Goal: Navigation & Orientation: Find specific page/section

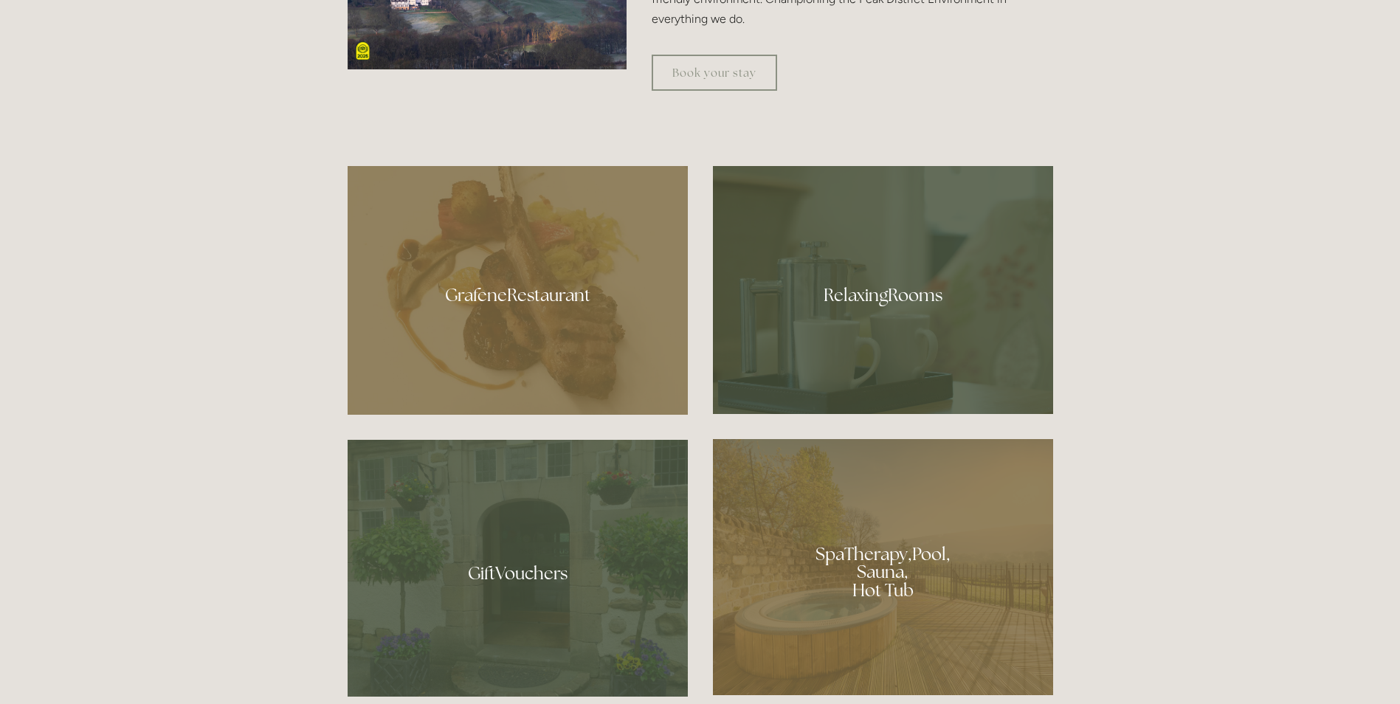
scroll to position [886, 0]
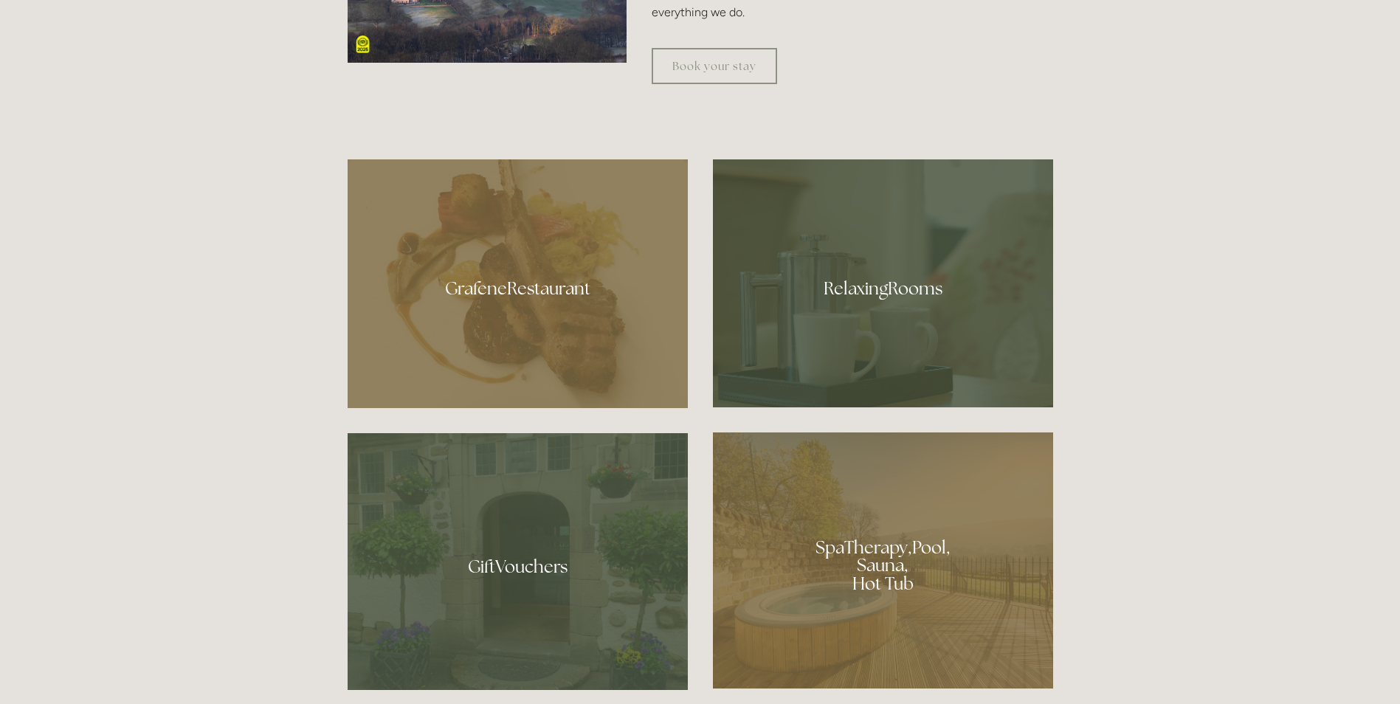
click at [888, 263] on div at bounding box center [883, 283] width 340 height 248
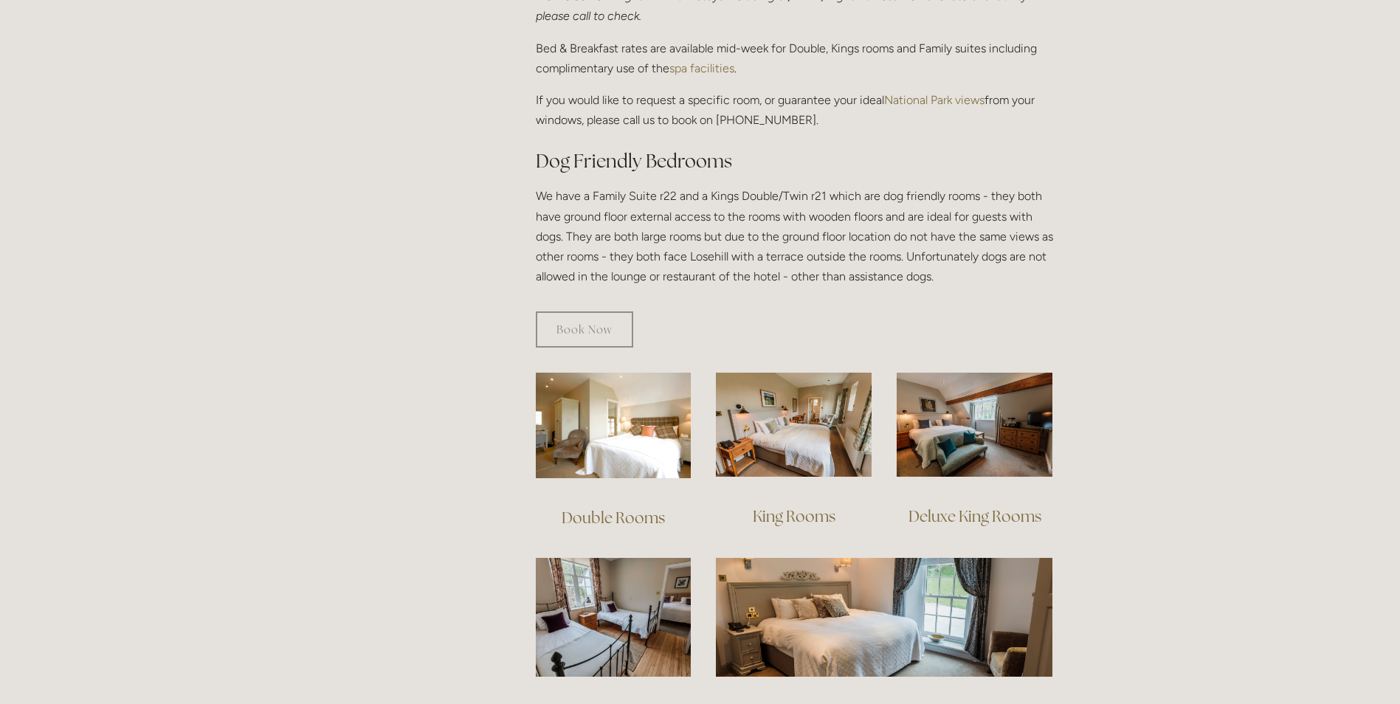
scroll to position [738, 0]
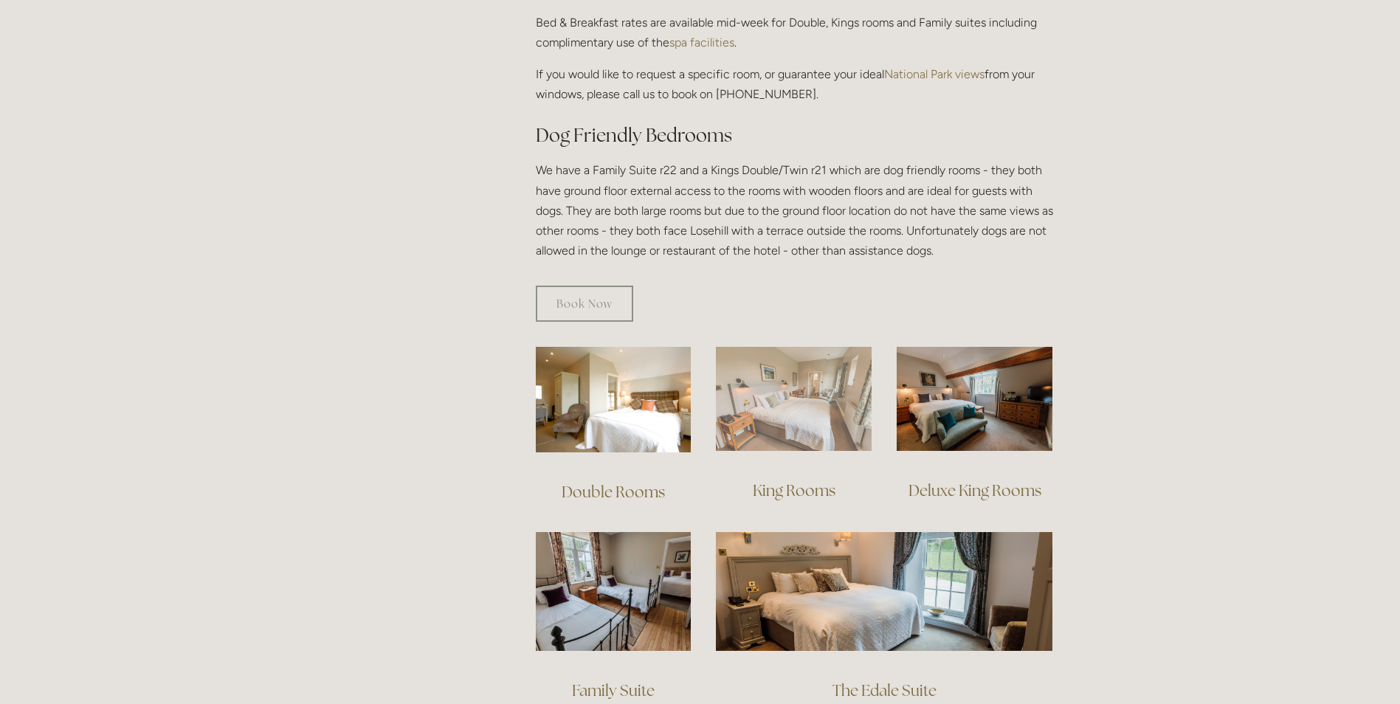
click at [806, 401] on img at bounding box center [794, 399] width 156 height 104
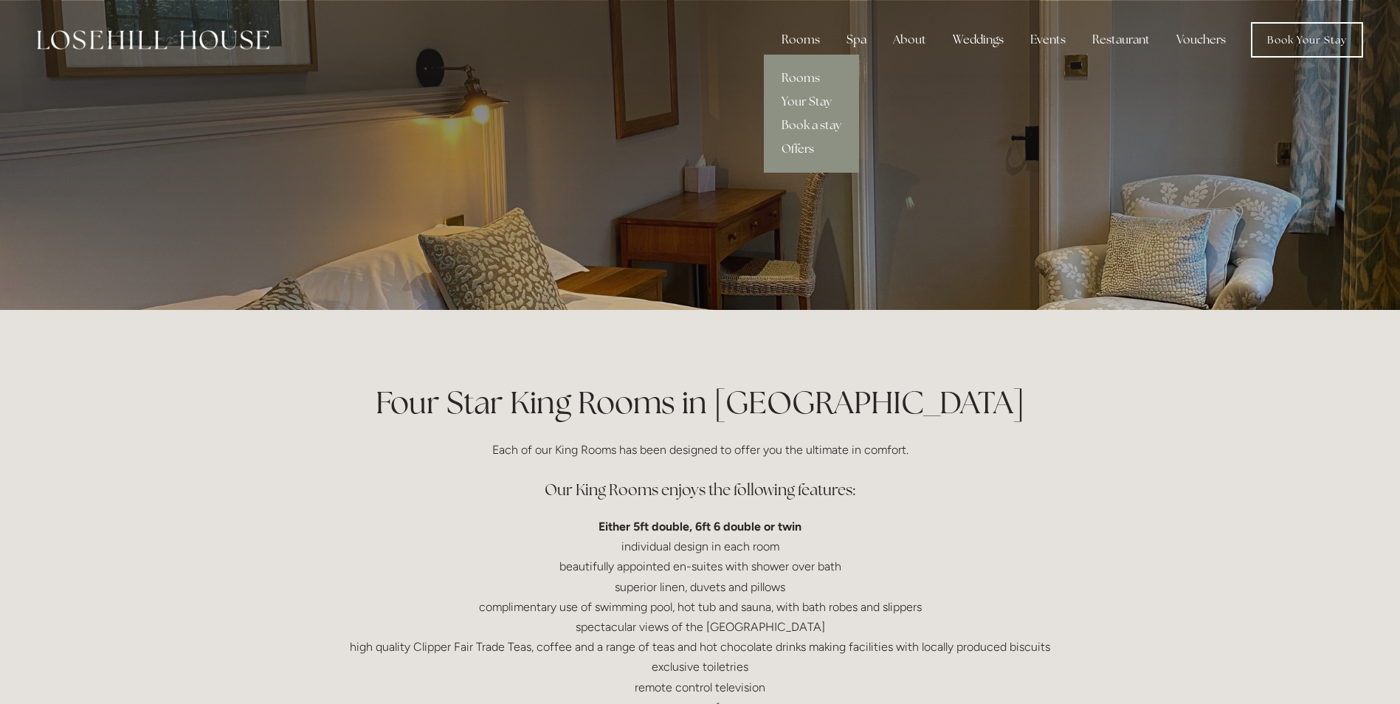
click at [801, 141] on link "Offers" at bounding box center [811, 149] width 95 height 24
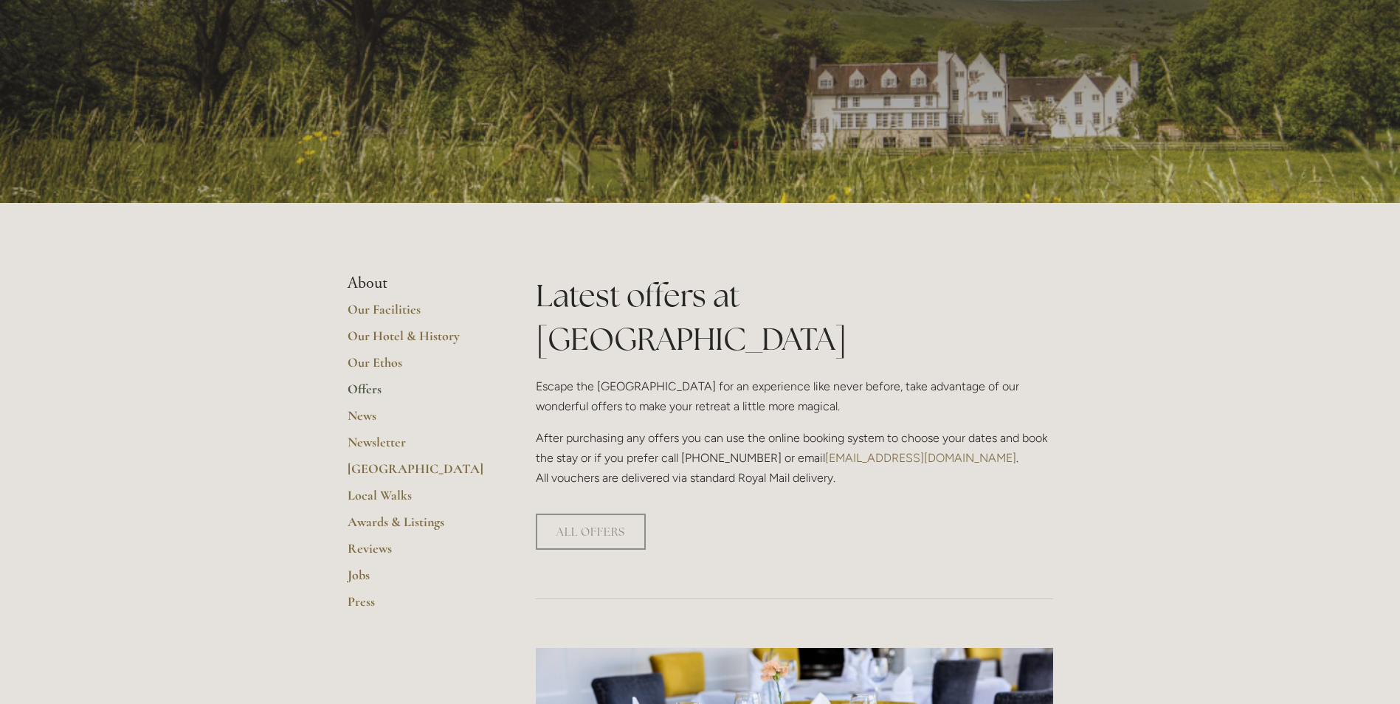
scroll to position [74, 0]
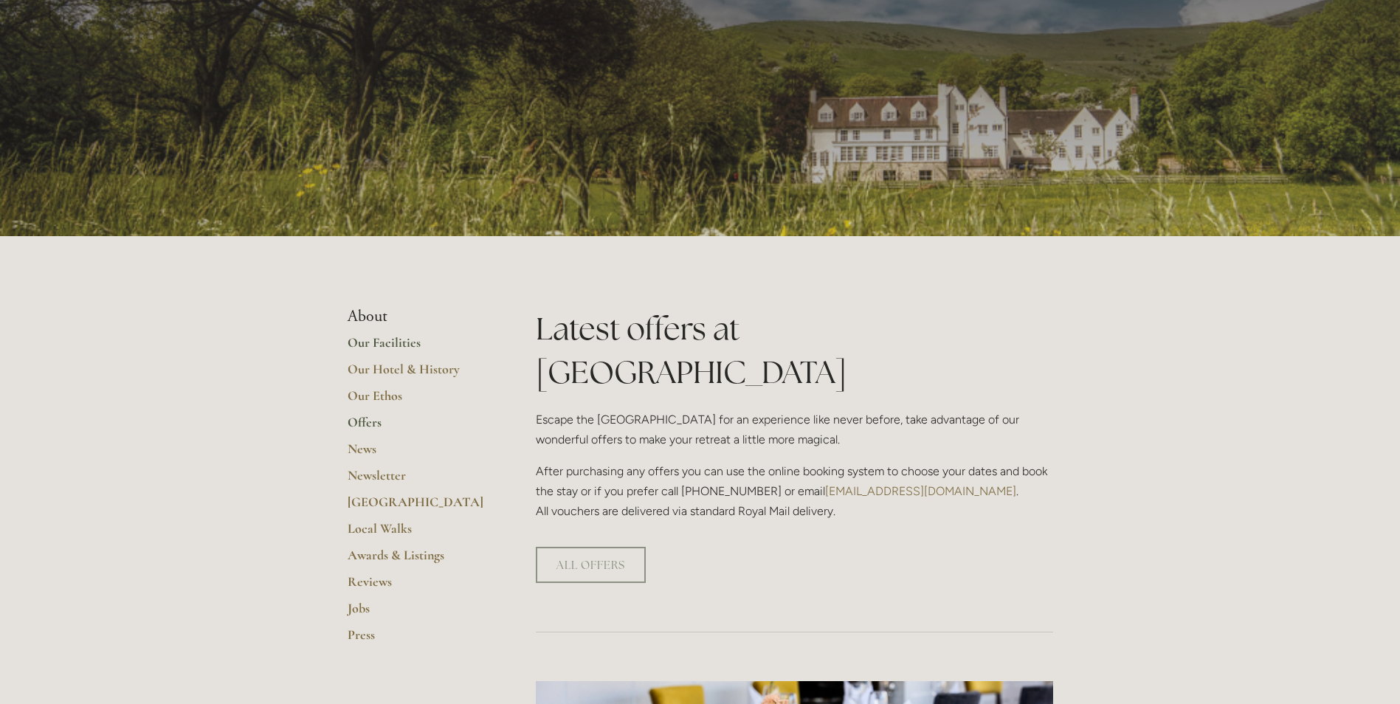
click at [376, 339] on link "Our Facilities" at bounding box center [418, 347] width 141 height 27
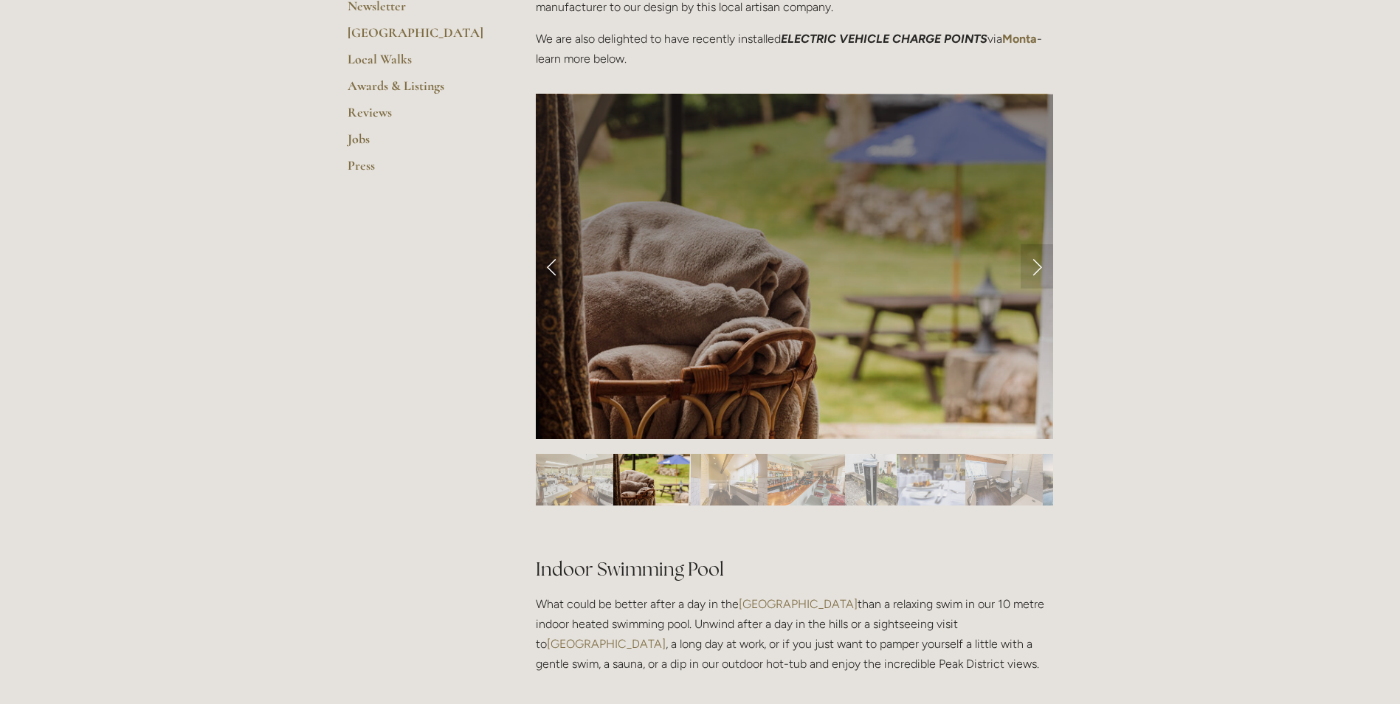
scroll to position [517, 0]
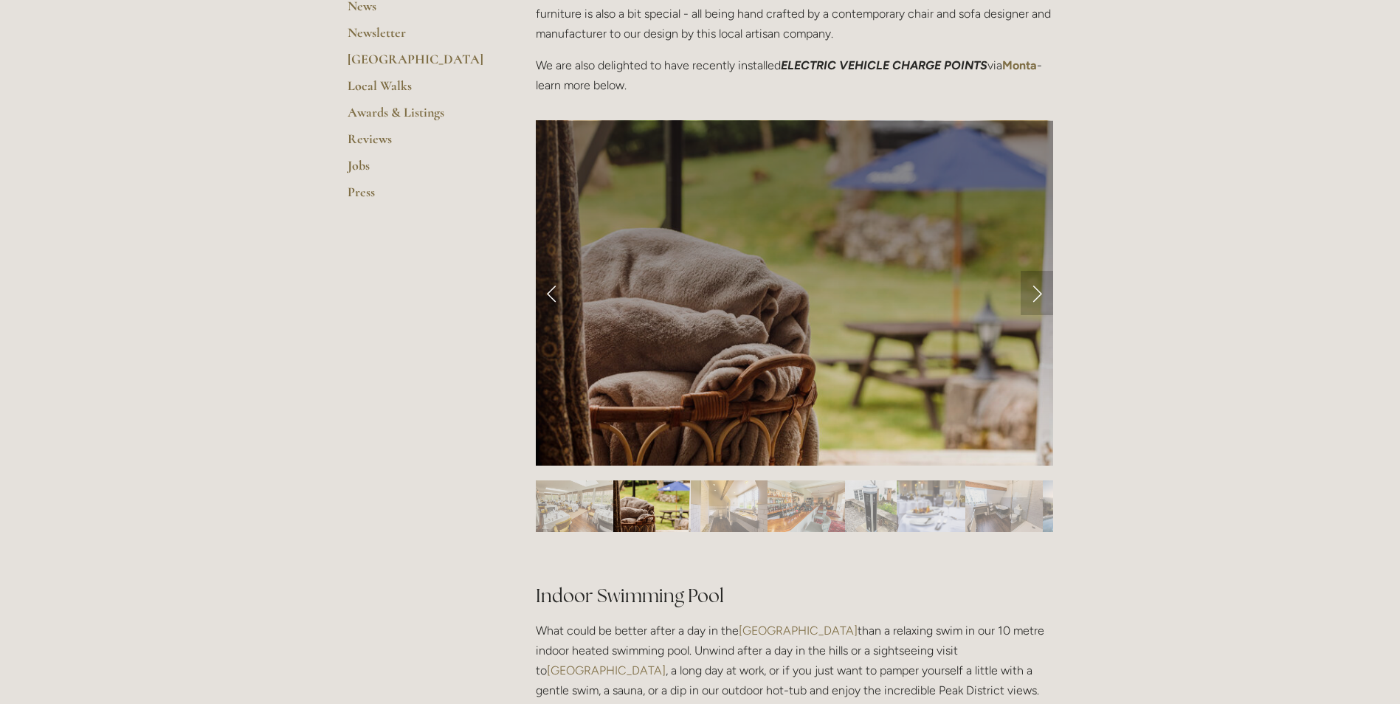
click at [1038, 296] on link "Next Slide" at bounding box center [1037, 293] width 32 height 44
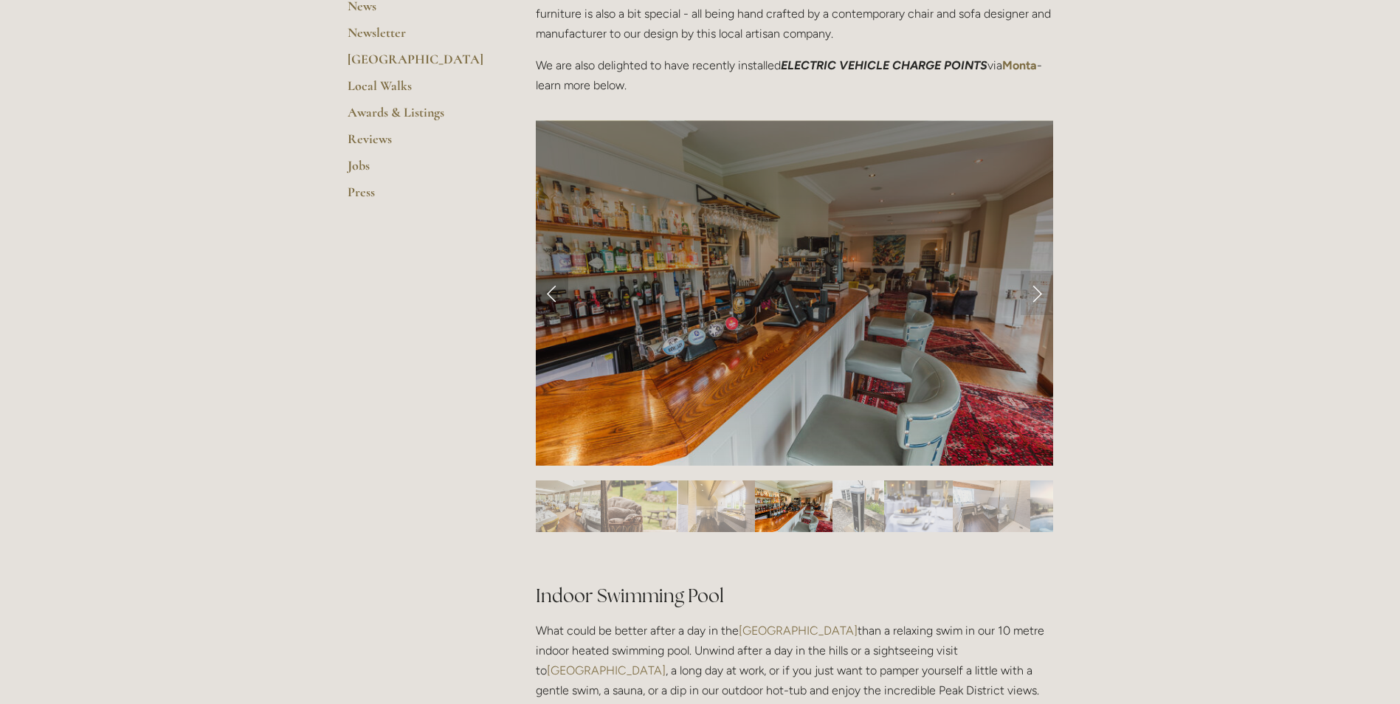
click at [565, 294] on link "Previous Slide" at bounding box center [552, 293] width 32 height 44
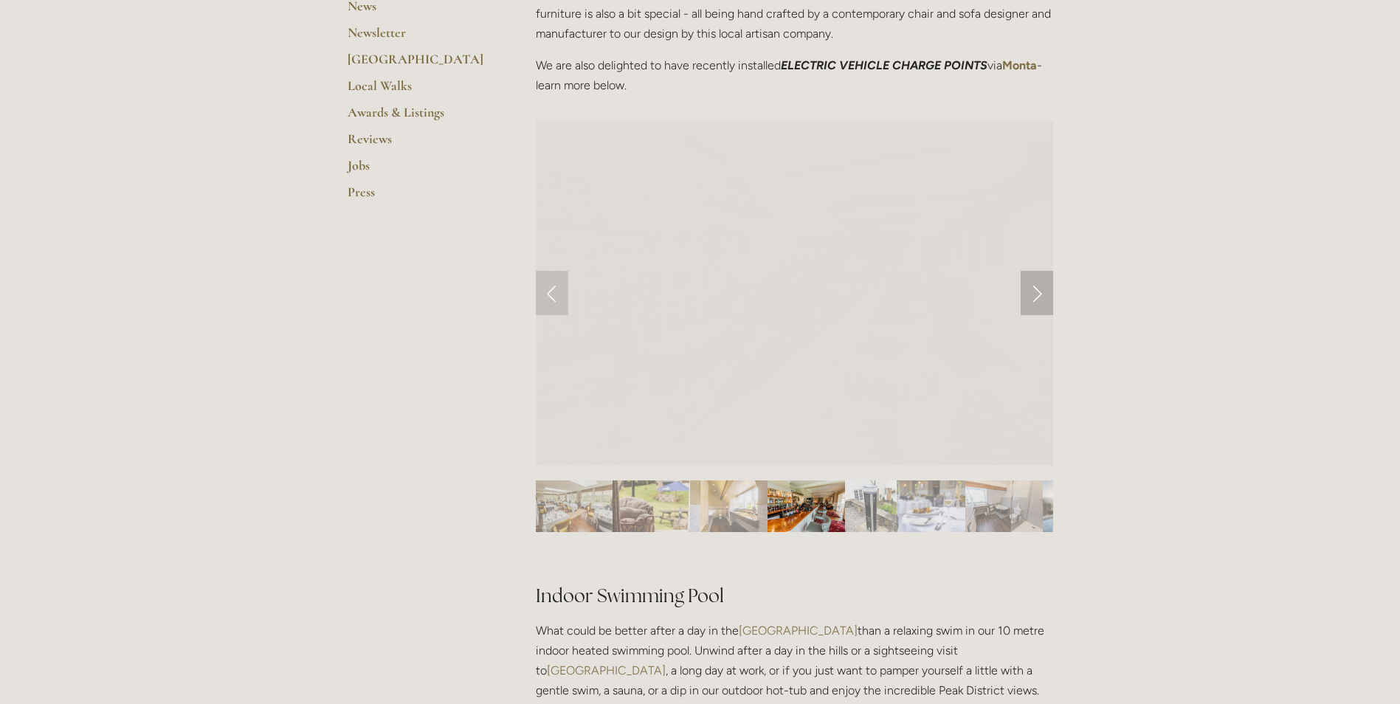
click at [1039, 291] on link "Next Slide" at bounding box center [1037, 293] width 32 height 44
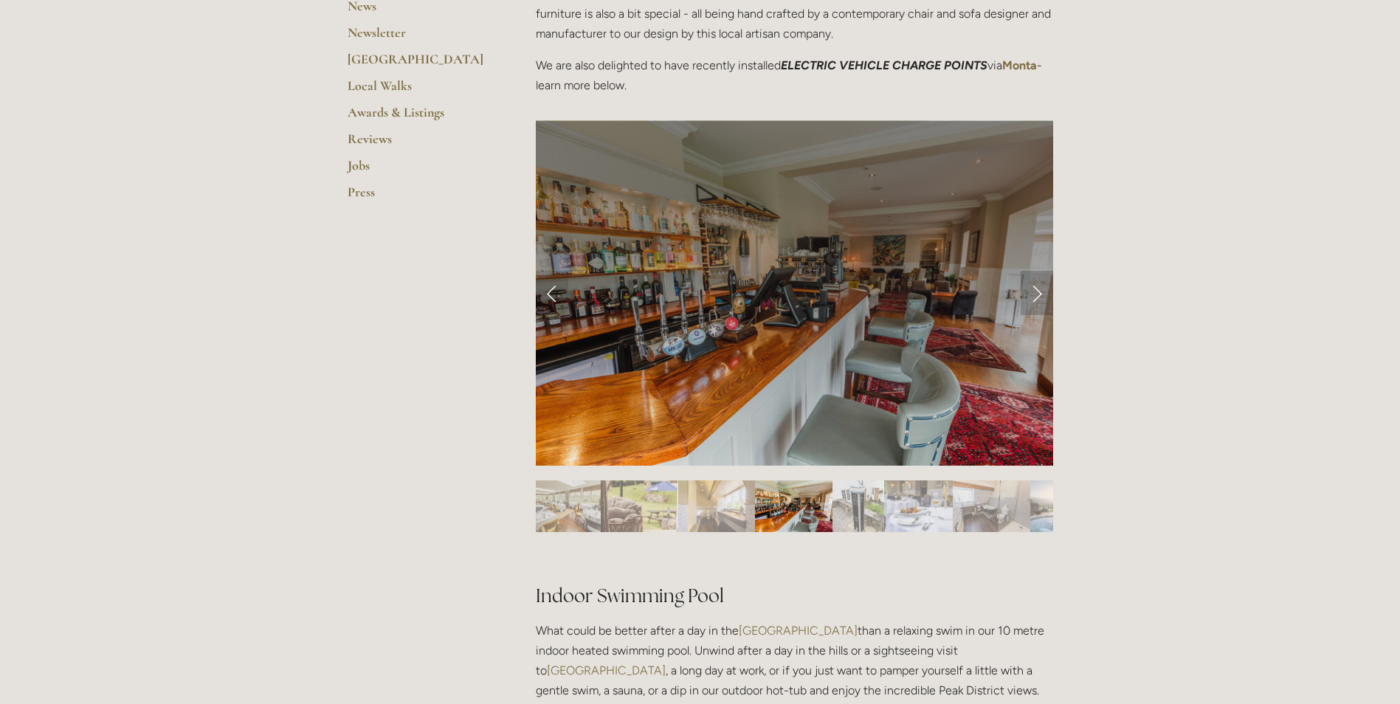
click at [1039, 291] on link "Next Slide" at bounding box center [1037, 293] width 32 height 44
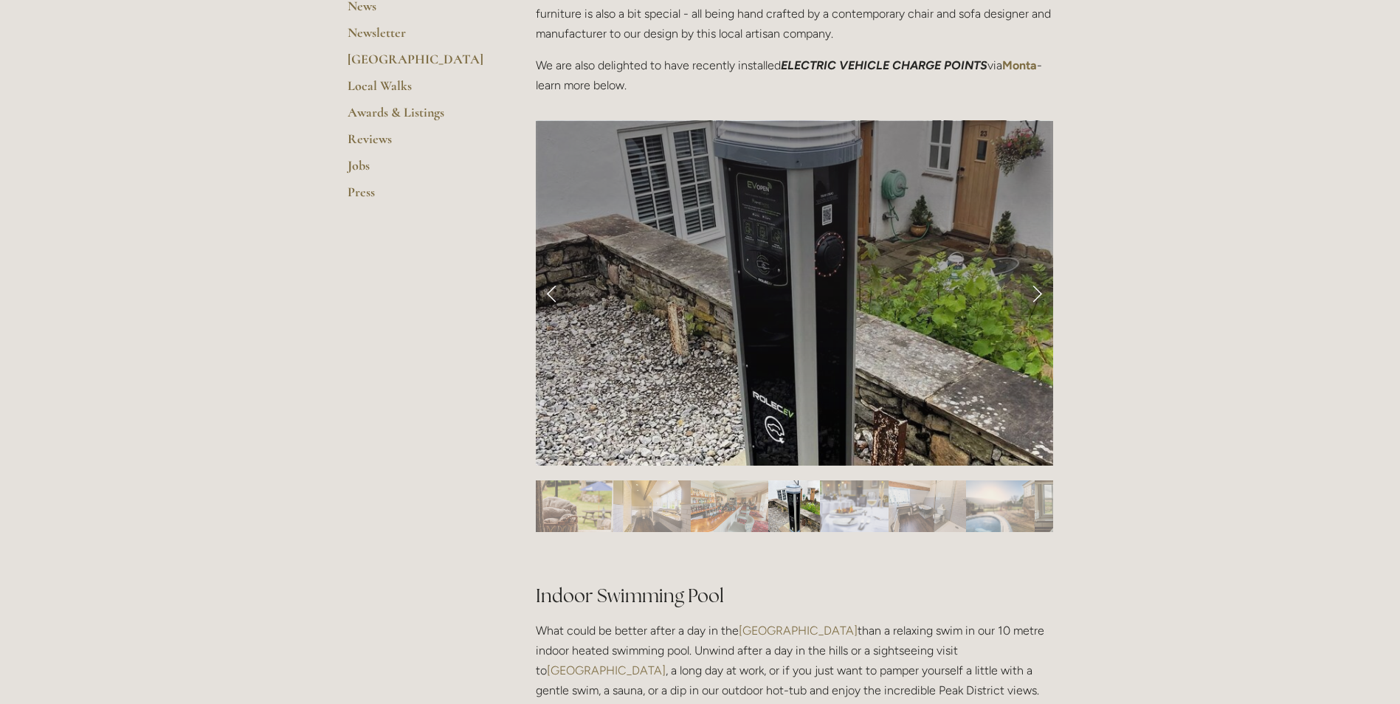
click at [1039, 291] on link "Next Slide" at bounding box center [1037, 293] width 32 height 44
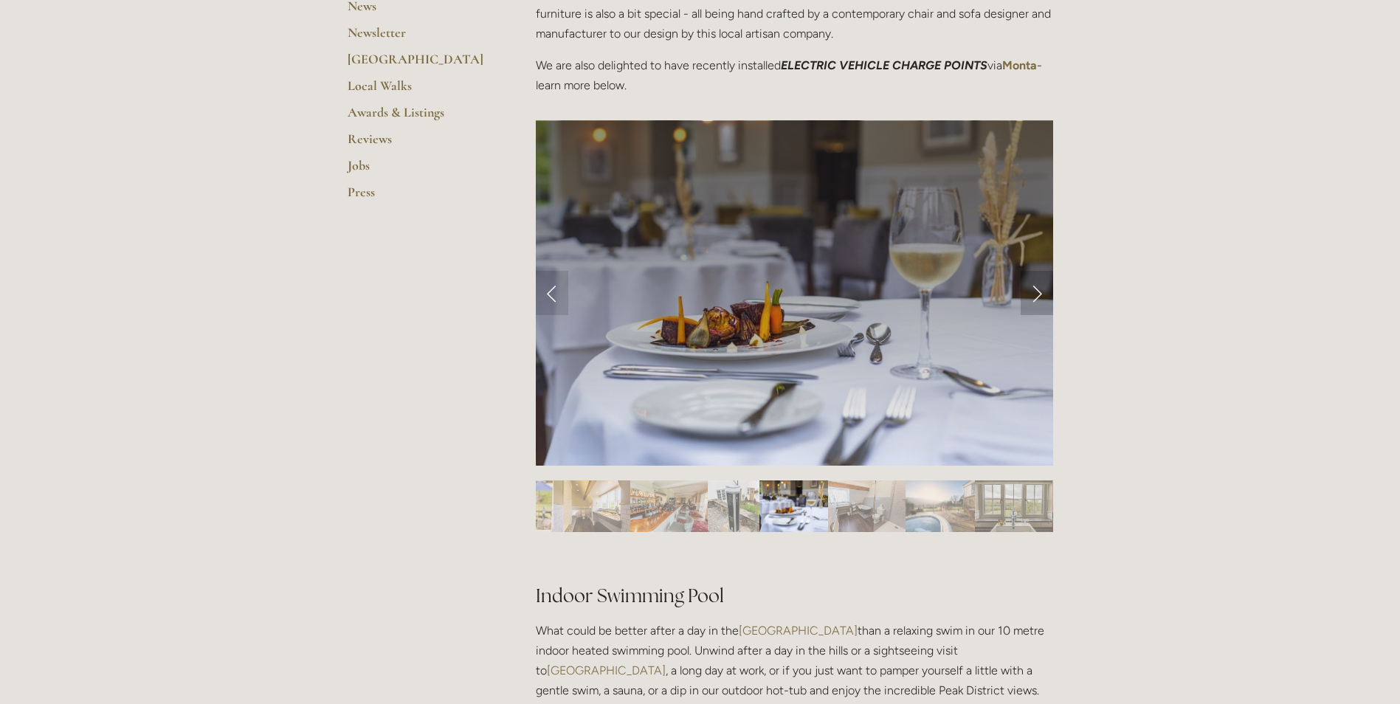
click at [1032, 299] on link "Next Slide" at bounding box center [1037, 293] width 32 height 44
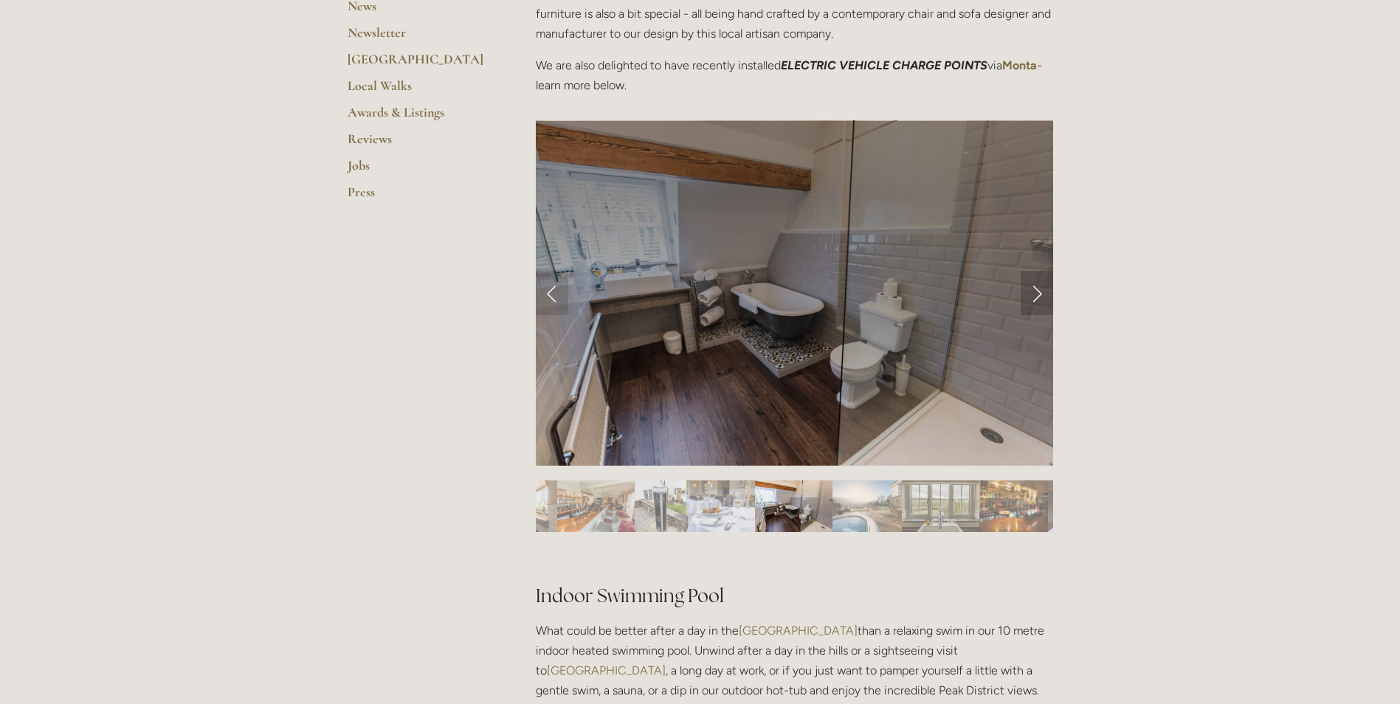
click at [1032, 299] on link "Next Slide" at bounding box center [1037, 293] width 32 height 44
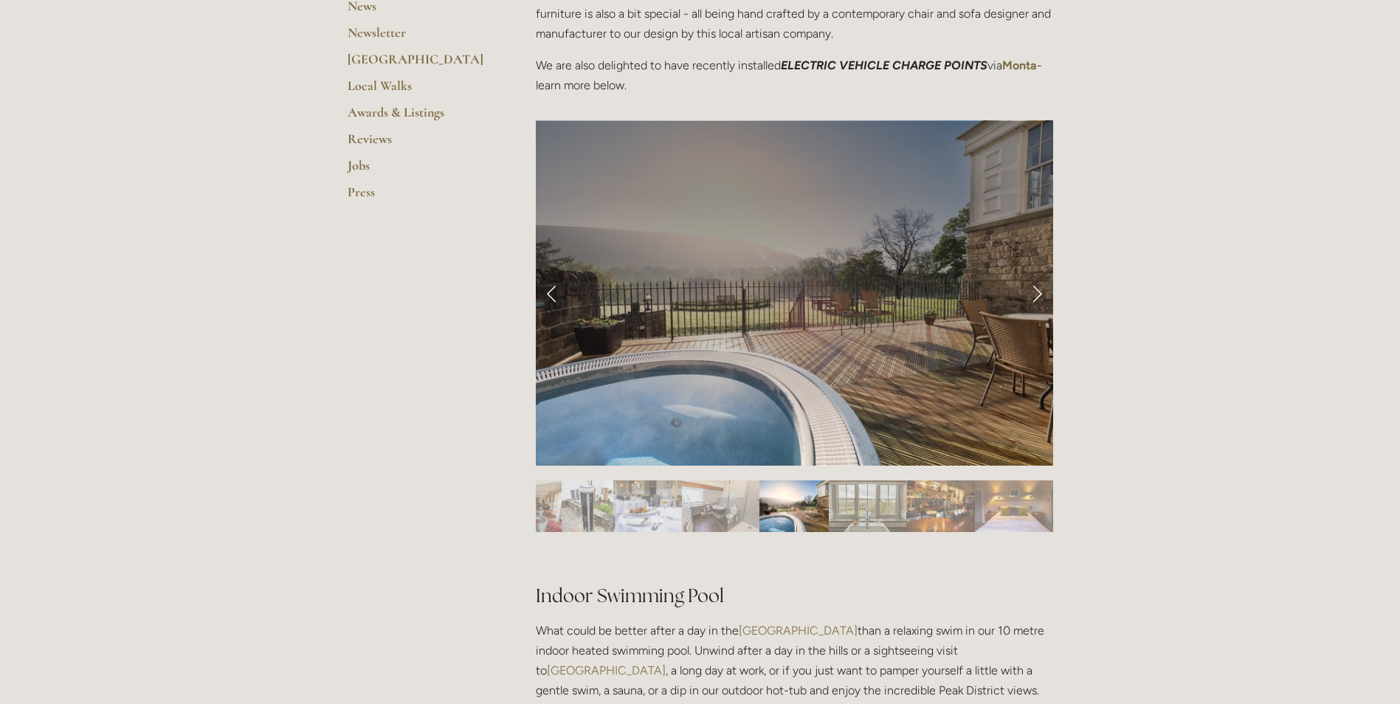
click at [1032, 299] on link "Next Slide" at bounding box center [1037, 293] width 32 height 44
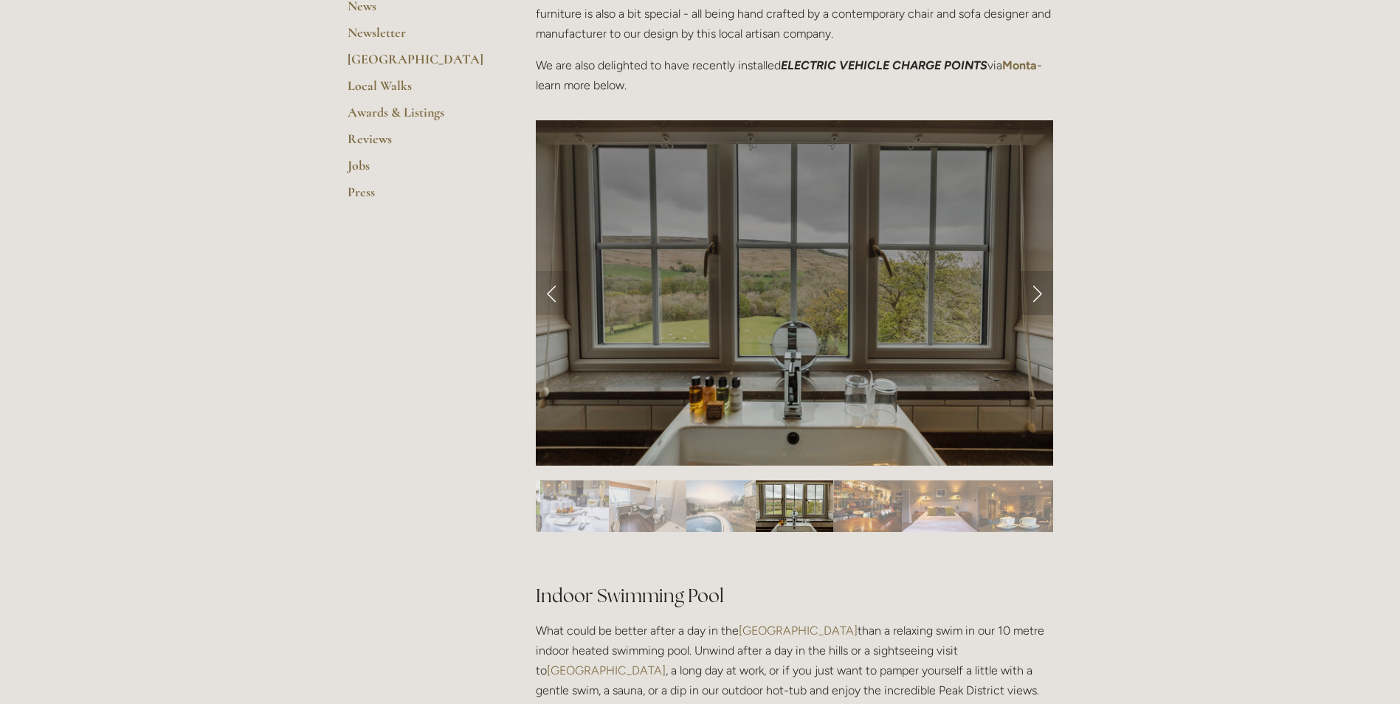
click at [1032, 299] on link "Next Slide" at bounding box center [1037, 293] width 32 height 44
click at [1032, 291] on link "Next Slide" at bounding box center [1037, 293] width 32 height 44
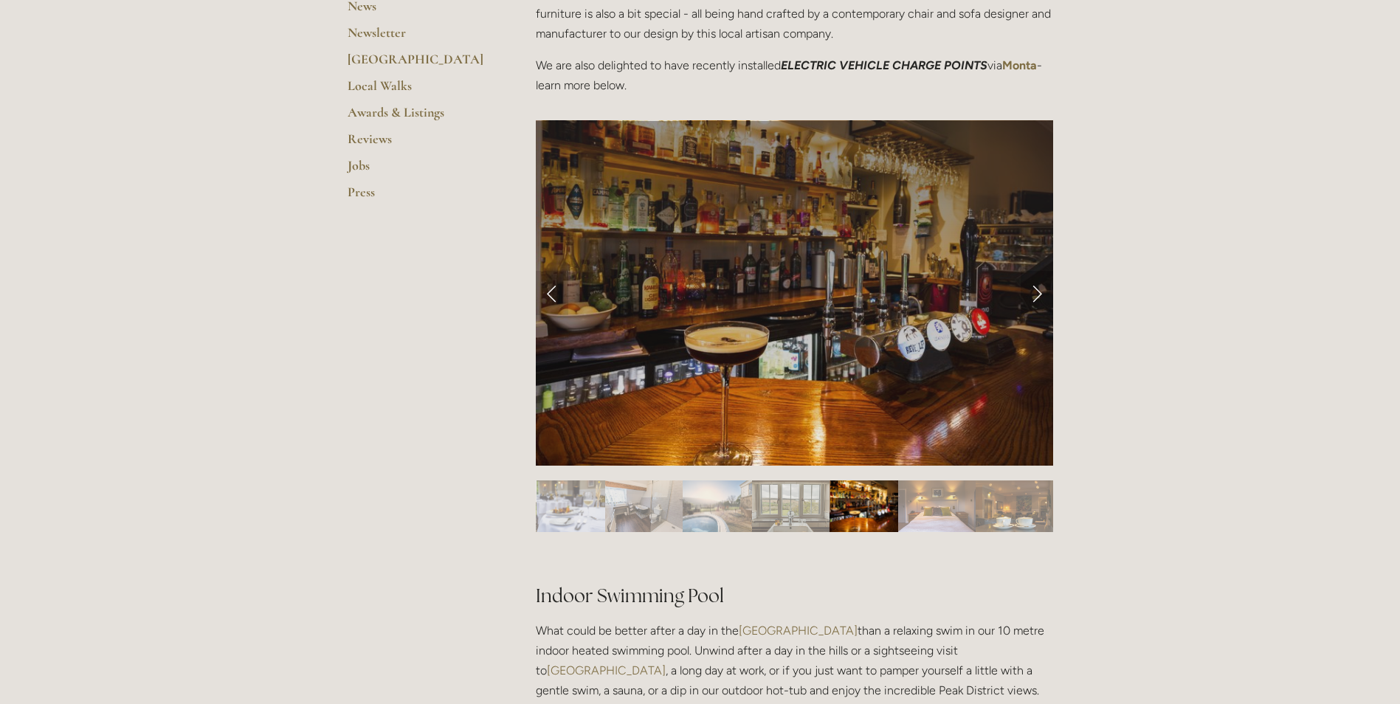
click at [1032, 291] on link "Next Slide" at bounding box center [1037, 293] width 32 height 44
click at [1023, 291] on link "Next Slide" at bounding box center [1037, 293] width 32 height 44
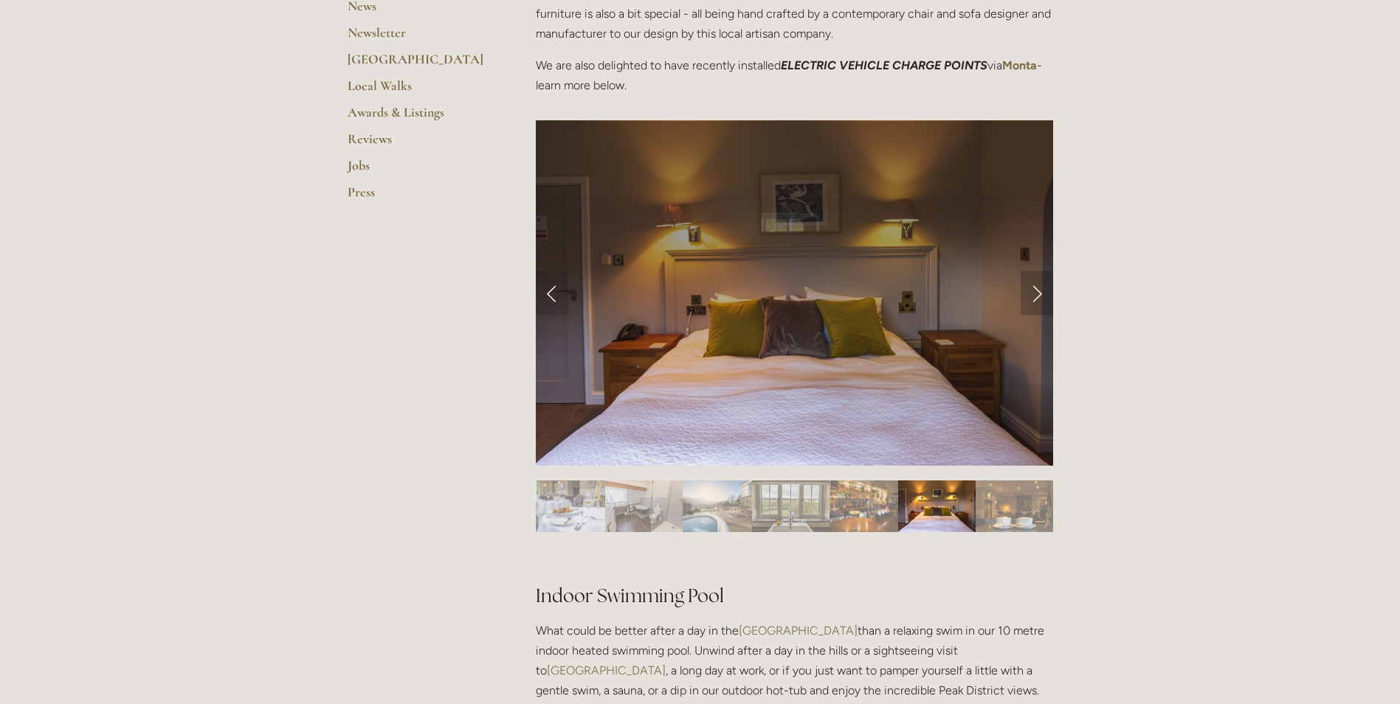
click at [1038, 289] on link "Next Slide" at bounding box center [1037, 293] width 32 height 44
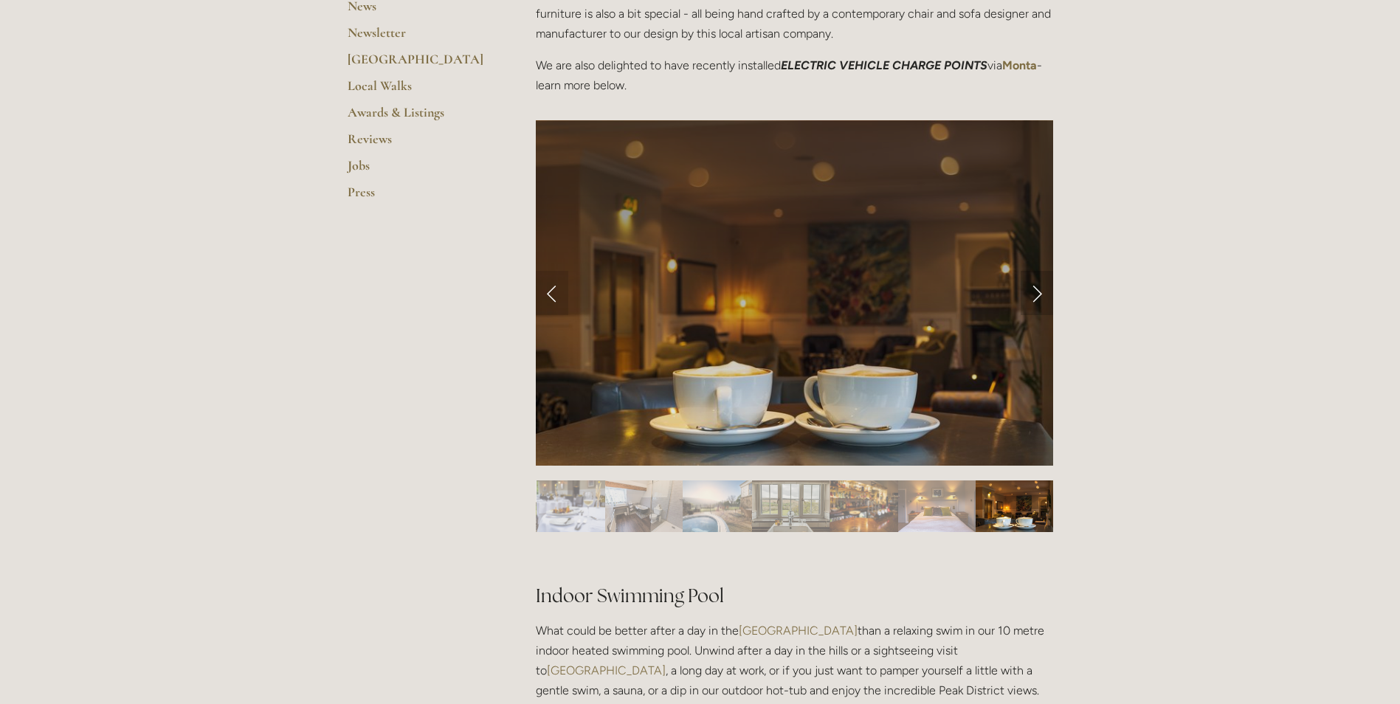
click at [1033, 287] on link "Next Slide" at bounding box center [1037, 293] width 32 height 44
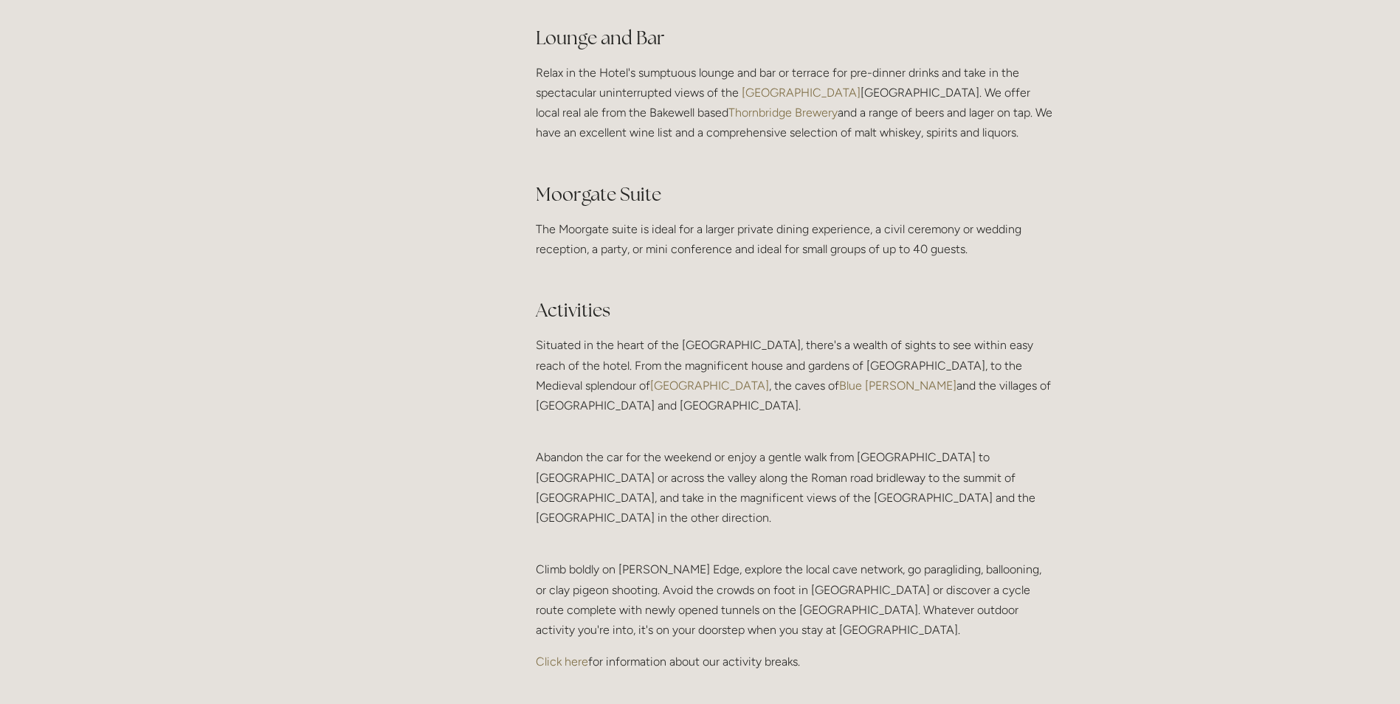
scroll to position [2509, 0]
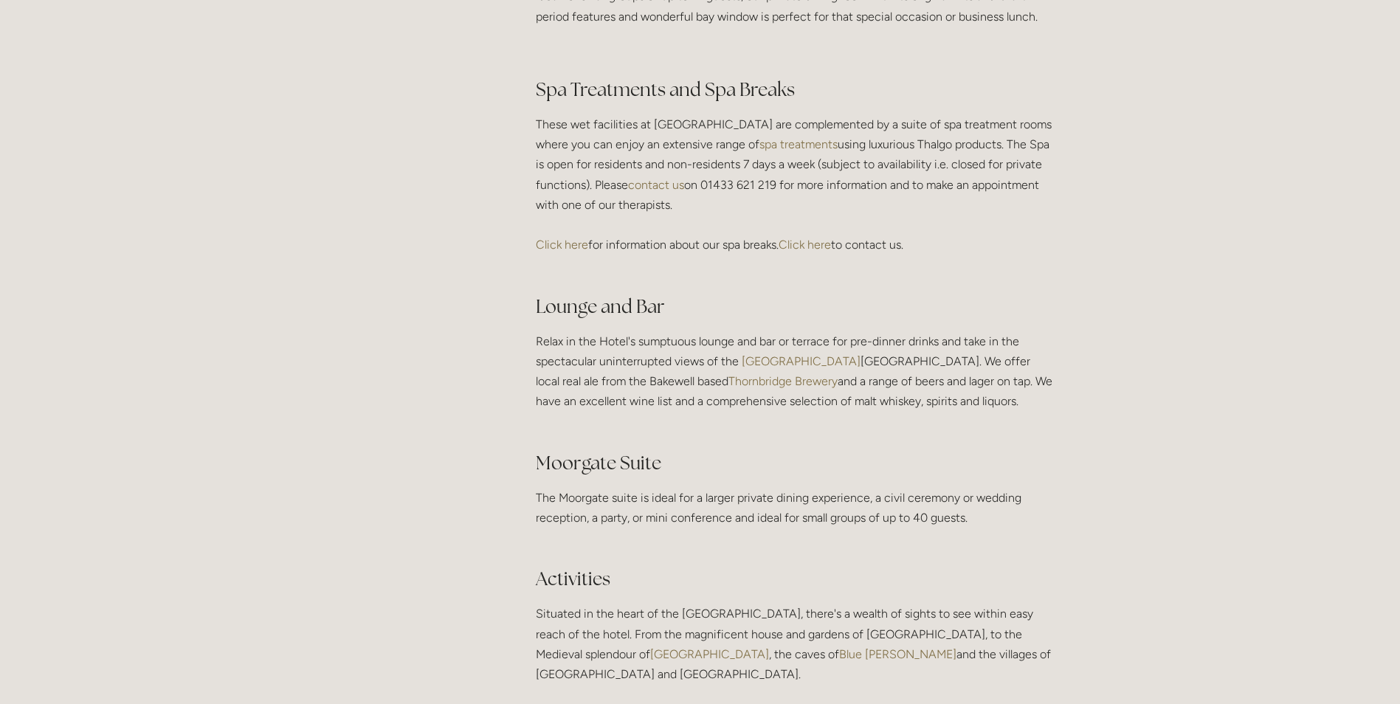
click at [571, 252] on link "Click here" at bounding box center [562, 245] width 52 height 14
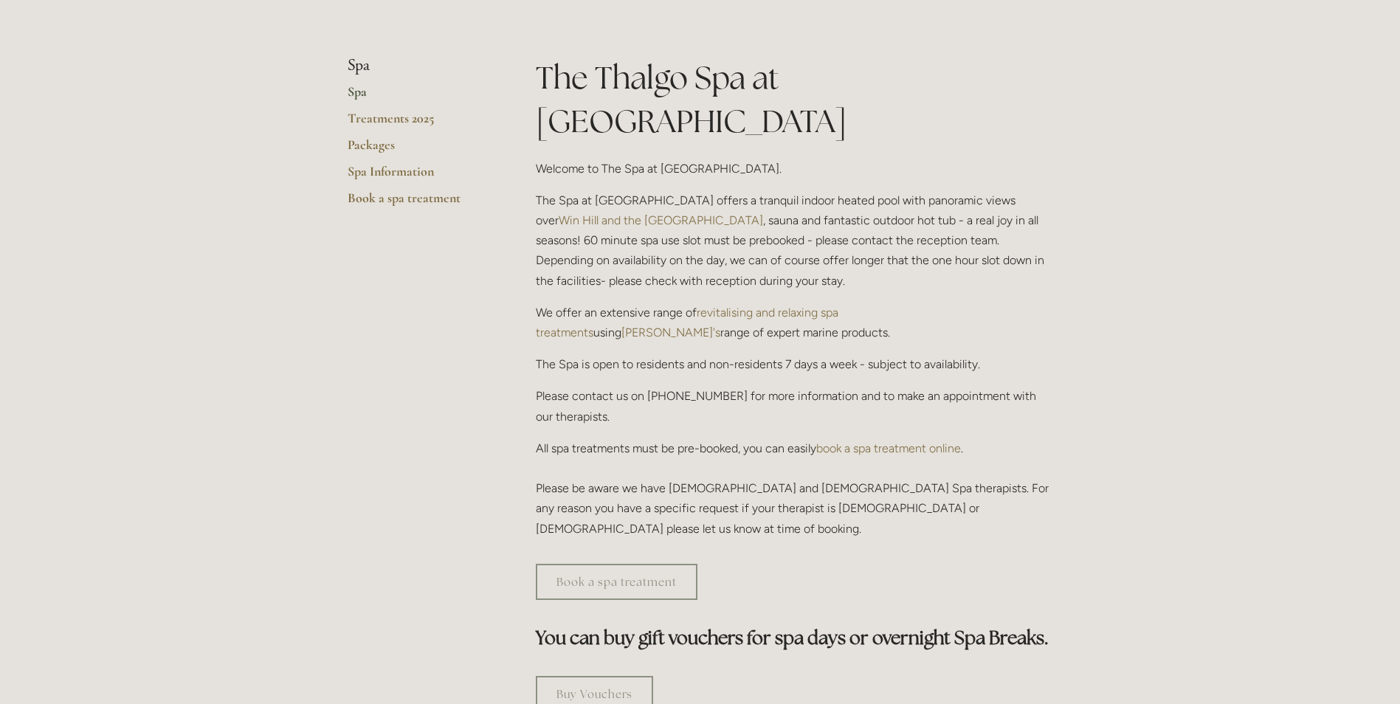
scroll to position [148, 0]
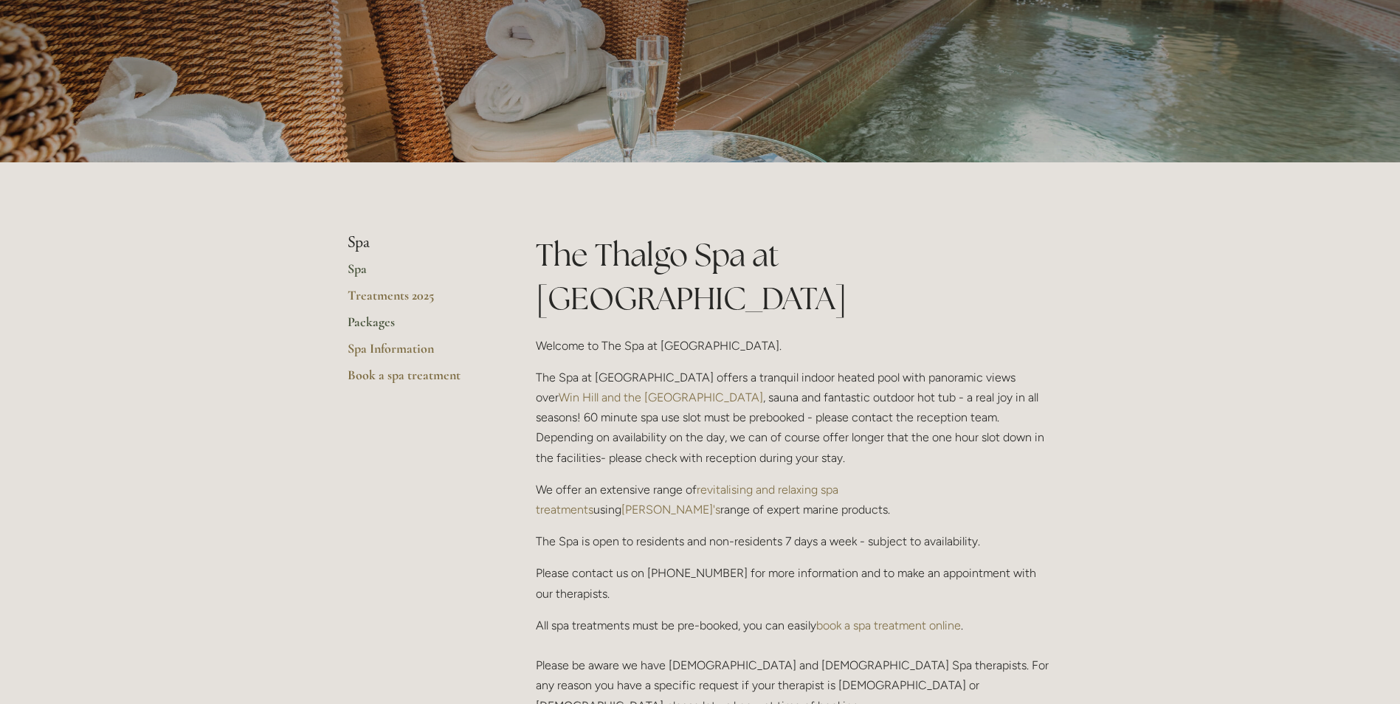
click at [376, 322] on link "Packages" at bounding box center [418, 327] width 141 height 27
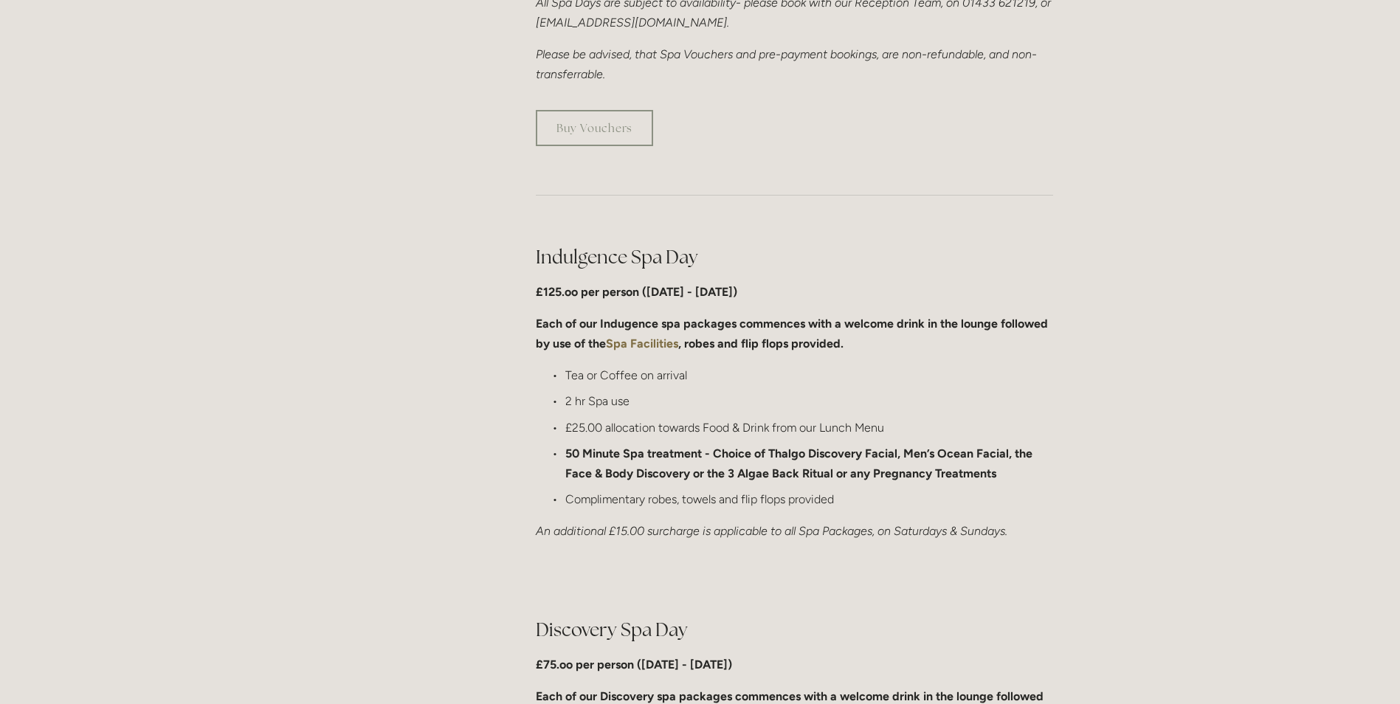
scroll to position [369, 0]
